Goal: Task Accomplishment & Management: Use online tool/utility

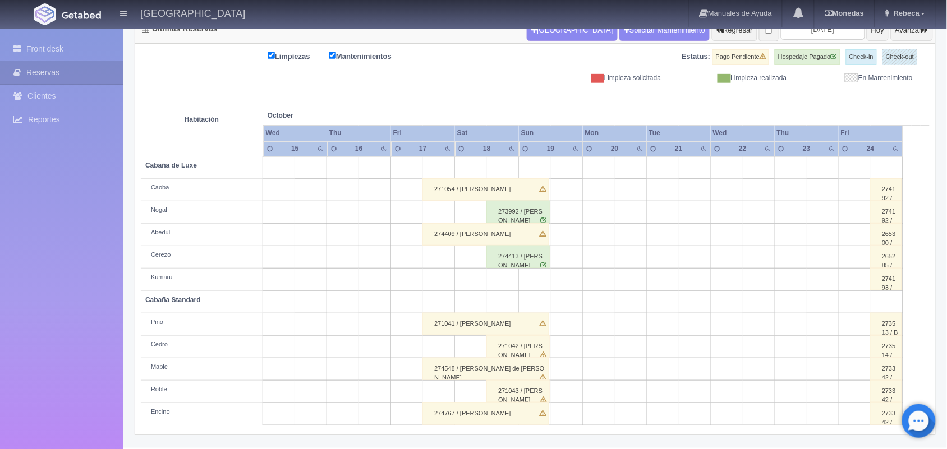
scroll to position [127, 0]
click at [72, 41] on link "Front desk" at bounding box center [61, 49] width 123 height 23
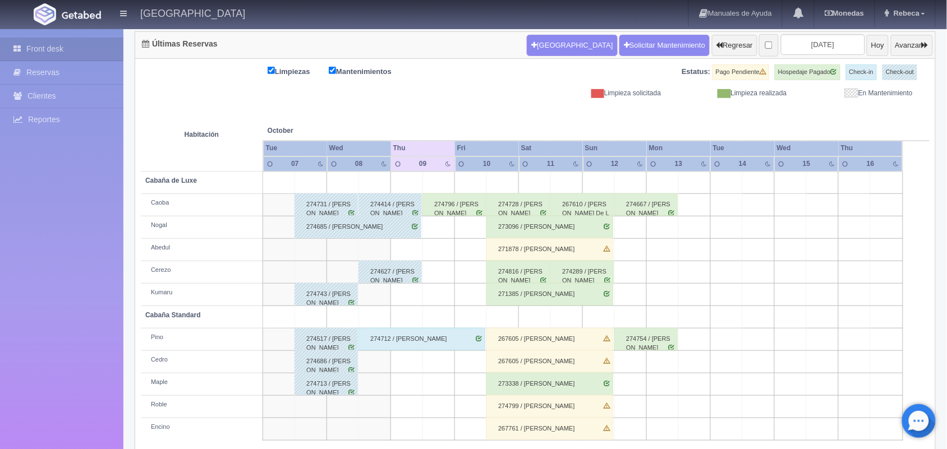
scroll to position [127, 0]
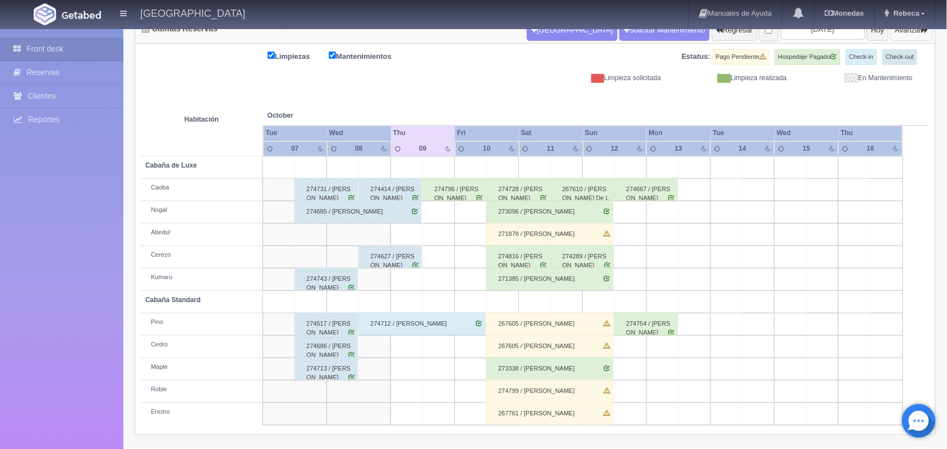
click at [904, 38] on button "Avanzar" at bounding box center [911, 30] width 42 height 21
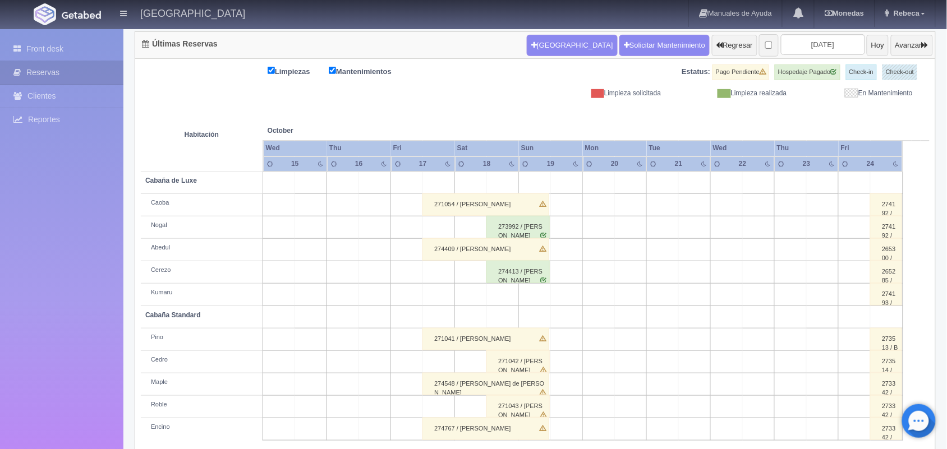
scroll to position [127, 0]
